Goal: Transaction & Acquisition: Subscribe to service/newsletter

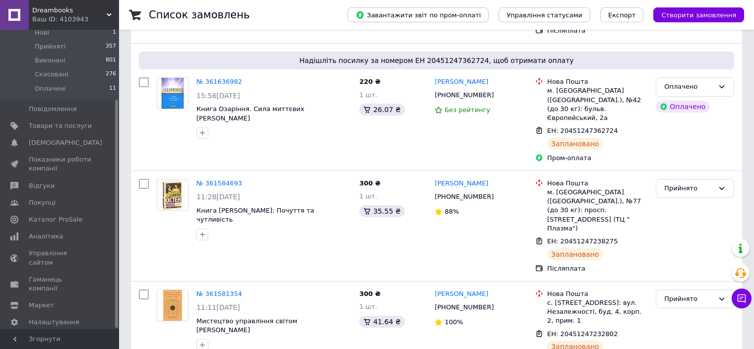
scroll to position [347, 0]
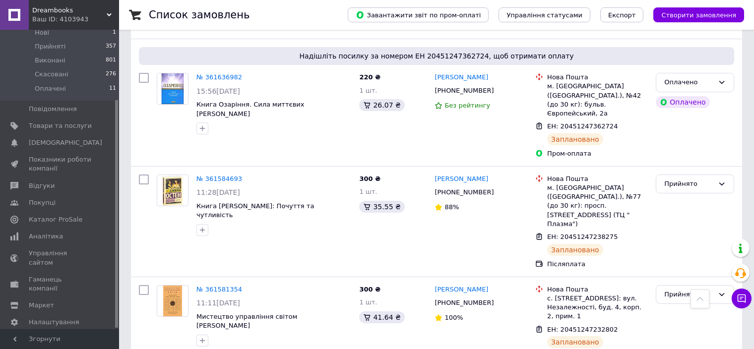
click at [51, 335] on span "[PERSON_NAME] та рахунки Prom мікс 6 000" at bounding box center [60, 348] width 63 height 27
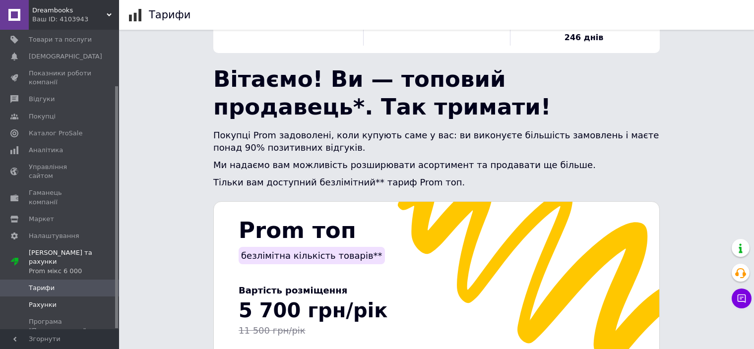
scroll to position [50, 0]
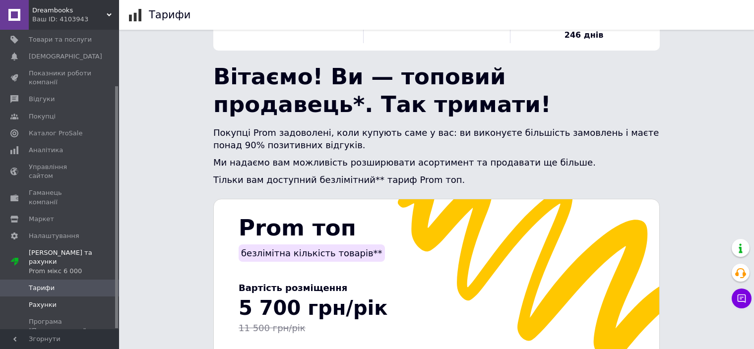
click at [49, 301] on span "Рахунки" at bounding box center [43, 305] width 28 height 9
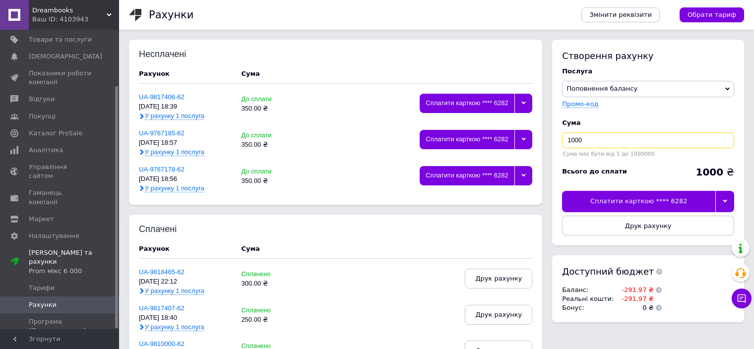
drag, startPoint x: 580, startPoint y: 141, endPoint x: 566, endPoint y: 141, distance: 13.9
click at [566, 141] on input "1000" at bounding box center [648, 140] width 172 height 16
type input "450"
click at [730, 202] on div at bounding box center [724, 201] width 19 height 21
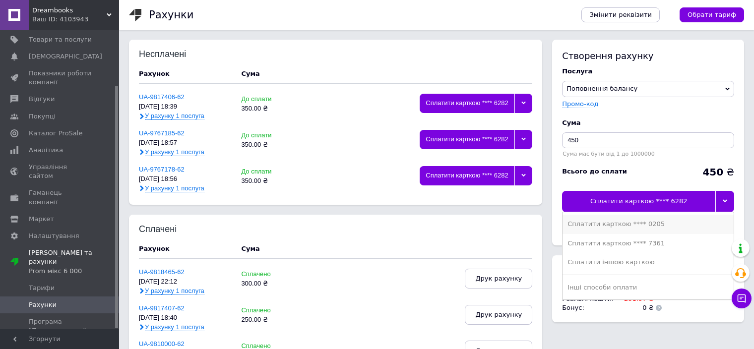
click at [655, 224] on div "Сплатити карткою **** 0205" at bounding box center [648, 224] width 161 height 9
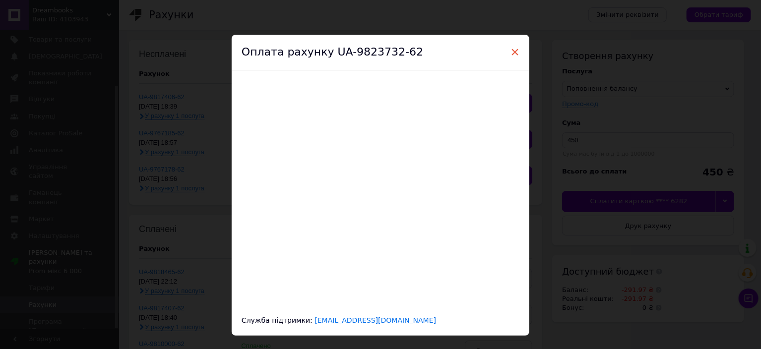
click at [512, 54] on span "×" at bounding box center [514, 52] width 9 height 17
